Goal: Register for event/course

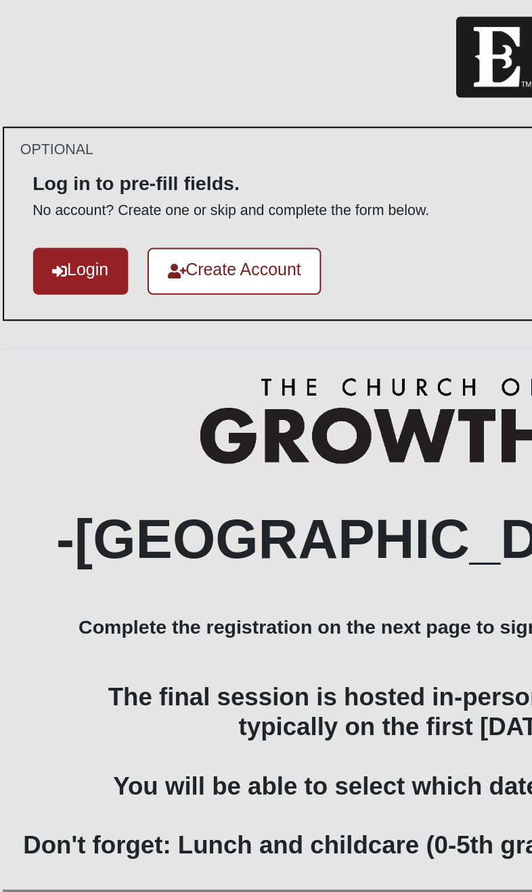
click at [39, 131] on link "Login" at bounding box center [62, 142] width 47 height 22
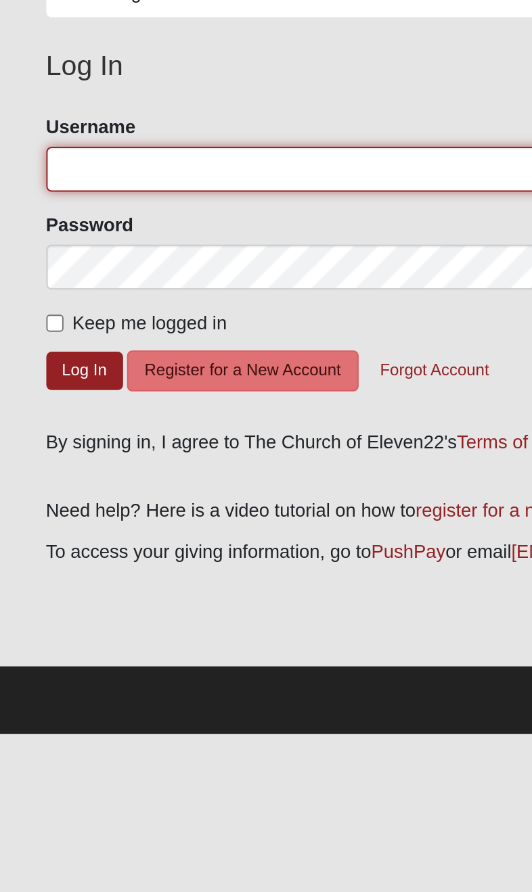
click at [30, 162] on input "Username" at bounding box center [266, 173] width 485 height 23
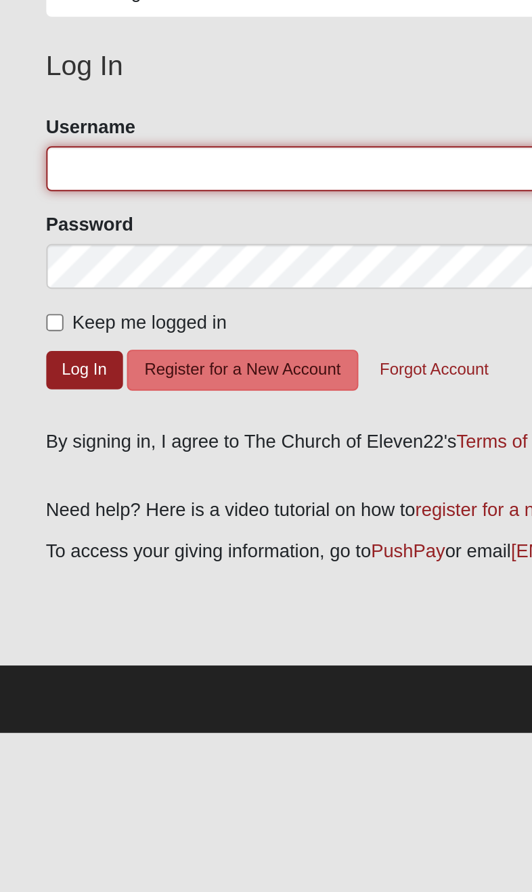
type input "[PERSON_NAME].PJ"
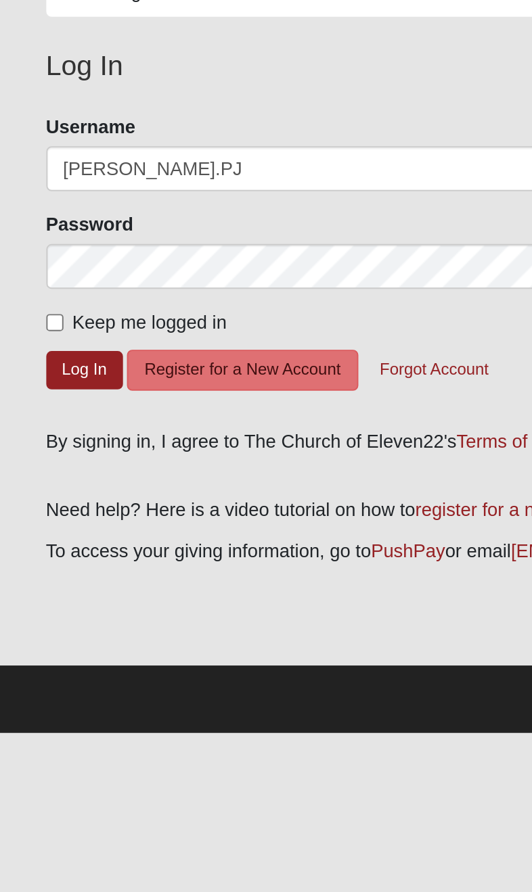
click at [43, 266] on button "Log In" at bounding box center [43, 276] width 39 height 20
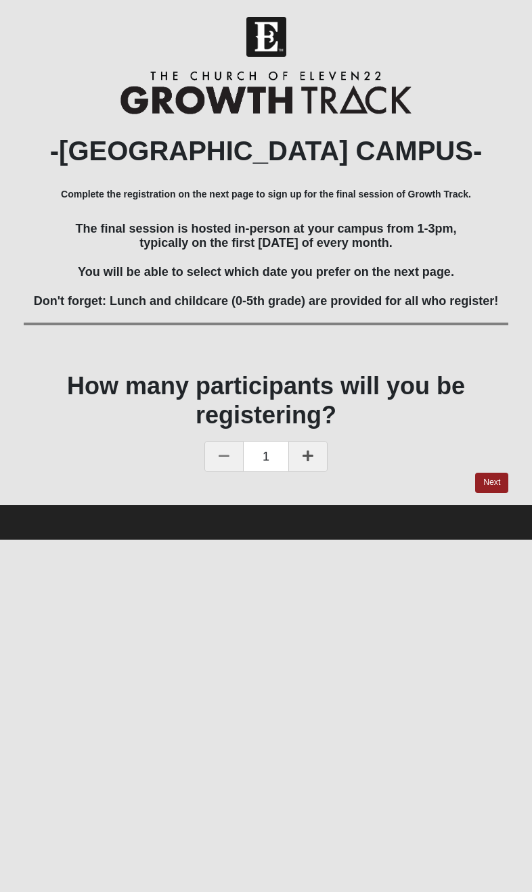
click at [496, 473] on link "Next" at bounding box center [491, 483] width 33 height 20
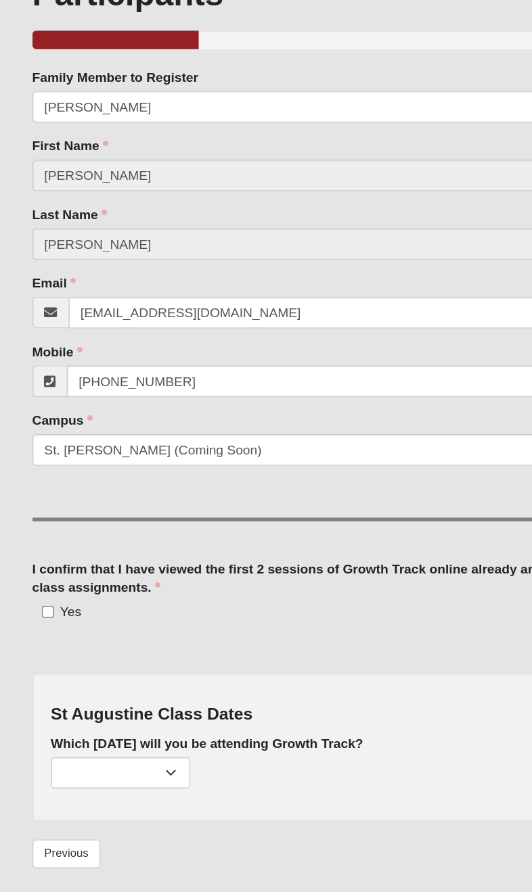
click at [30, 550] on input "Yes" at bounding box center [34, 554] width 9 height 9
checkbox input "true"
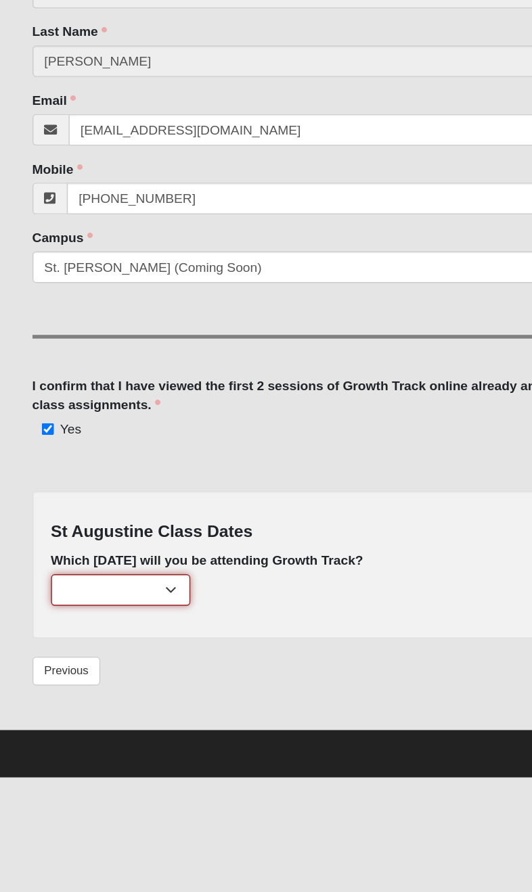
click at [122, 660] on select "November 2nd (47 remaining) December 7th (50 remaining)" at bounding box center [87, 671] width 101 height 23
select select "844"
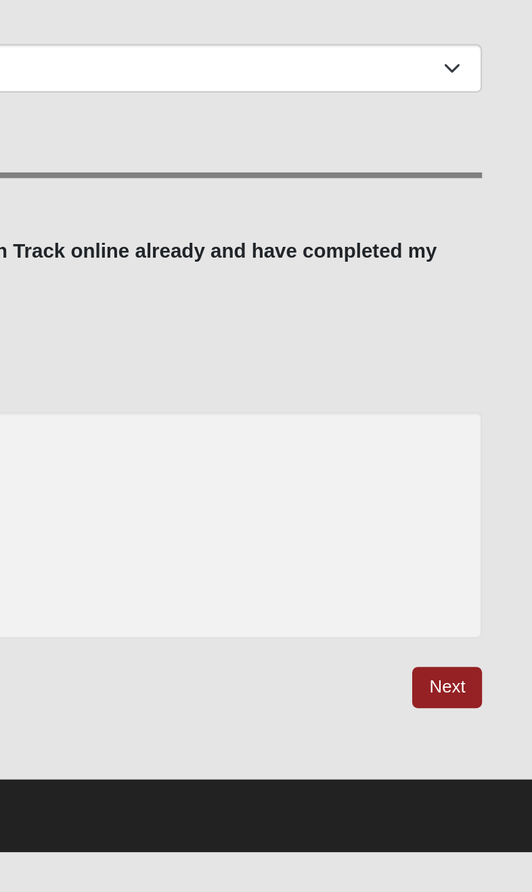
click at [475, 720] on link "Next" at bounding box center [491, 730] width 33 height 20
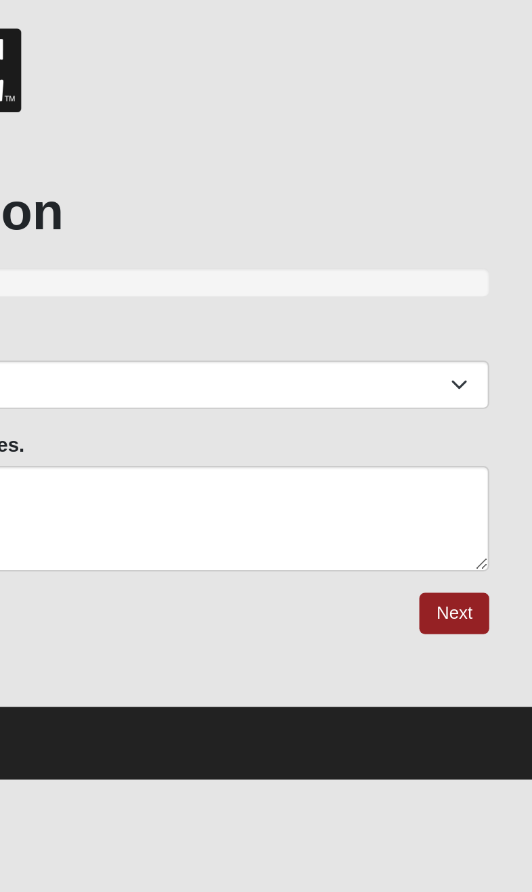
click at [475, 285] on link "Next" at bounding box center [491, 295] width 33 height 20
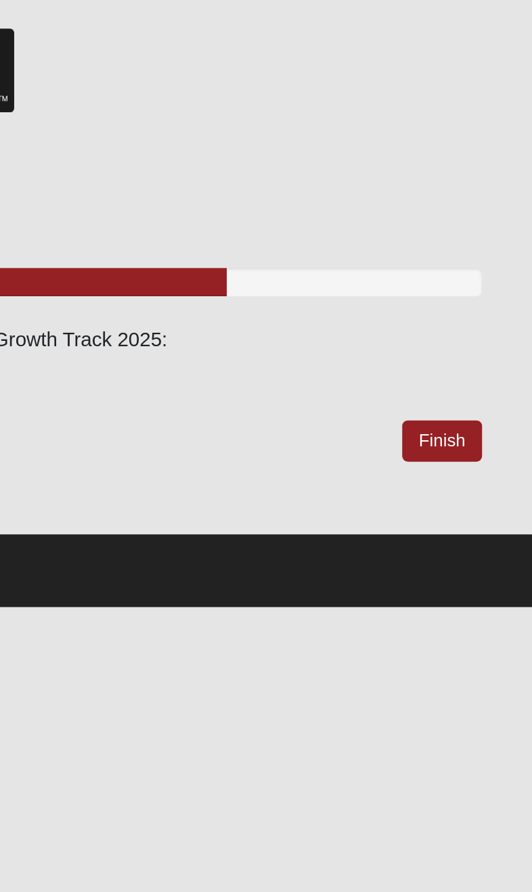
click at [470, 204] on link "Finish" at bounding box center [489, 213] width 39 height 20
